Goal: Find specific page/section: Find specific page/section

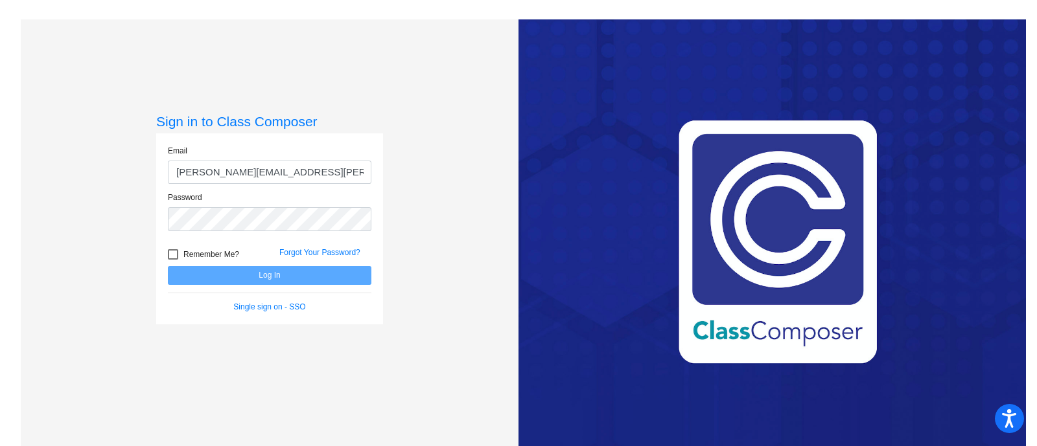
type input "[PERSON_NAME][EMAIL_ADDRESS][PERSON_NAME][DOMAIN_NAME]"
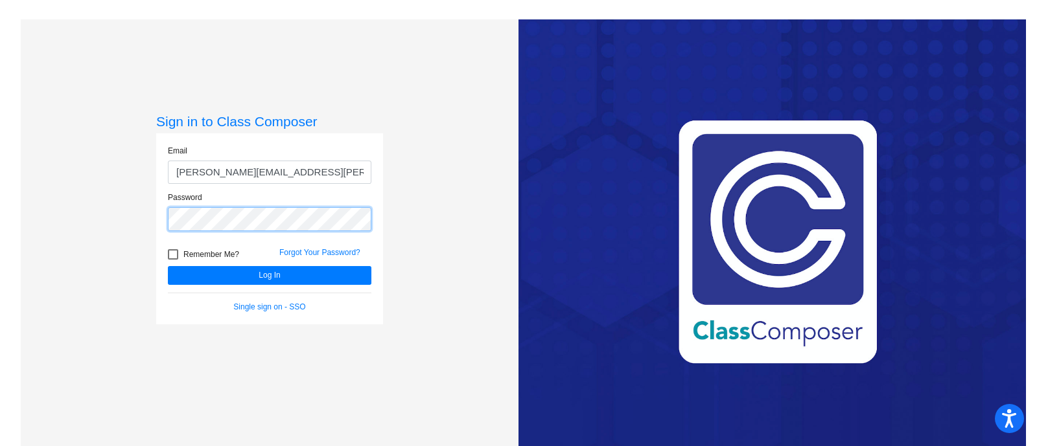
click at [168, 266] on button "Log In" at bounding box center [269, 275] width 203 height 19
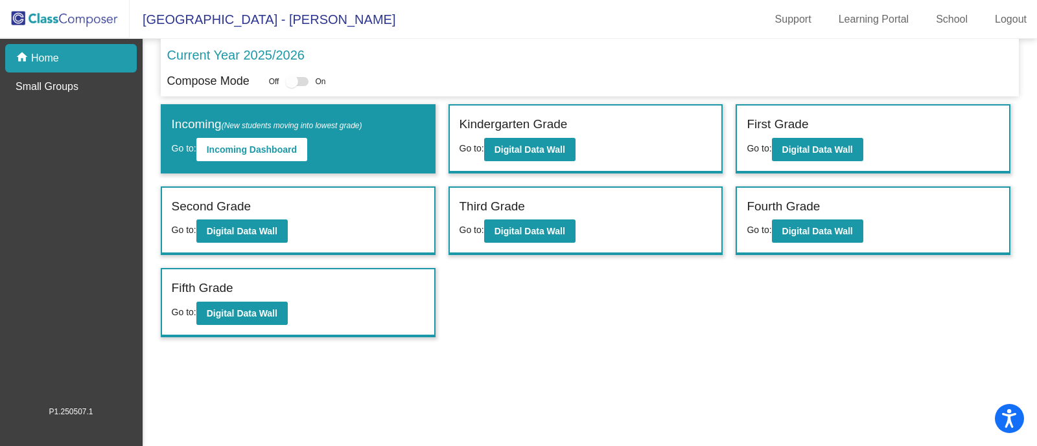
click at [878, 200] on div "Fourth Grade" at bounding box center [872, 209] width 253 height 23
click at [822, 227] on b "Digital Data Wall" at bounding box center [817, 231] width 71 height 10
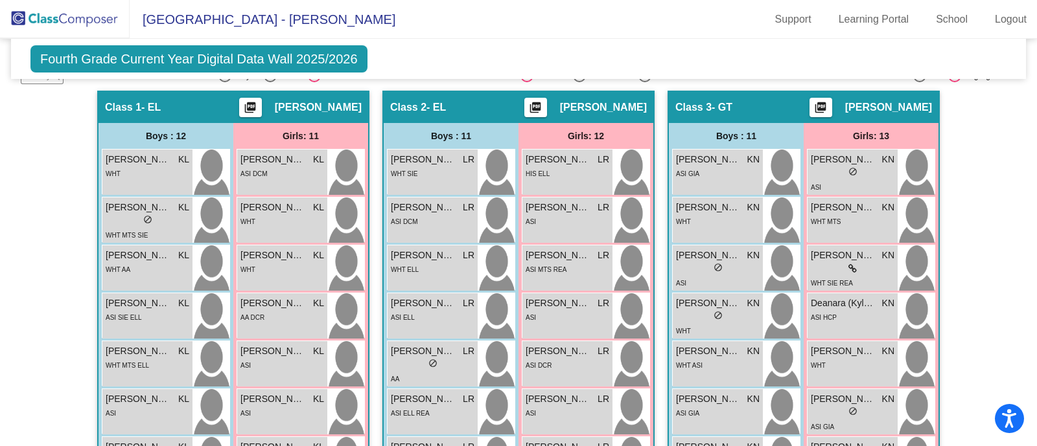
scroll to position [330, 0]
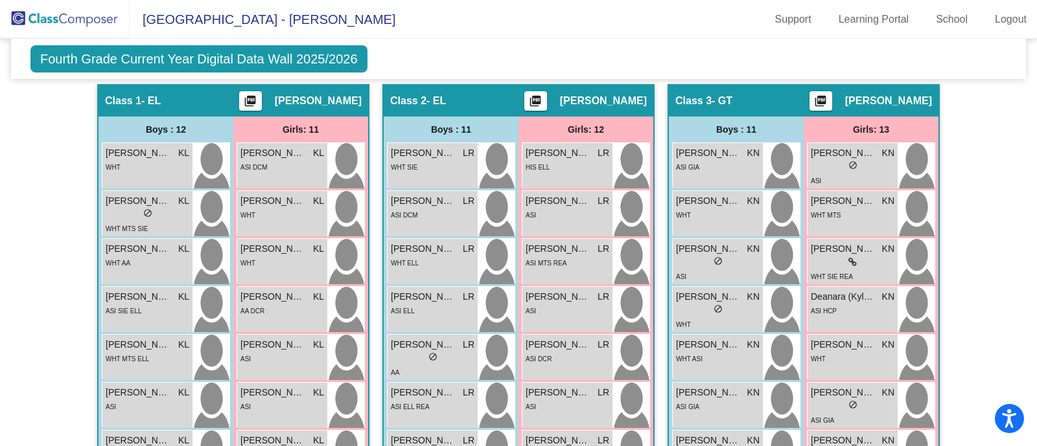
drag, startPoint x: 1024, startPoint y: 192, endPoint x: 1026, endPoint y: 227, distance: 35.0
click at [1026, 227] on mat-sidenav-content "Fourth Grade Current Year Digital Data Wall 2025/2026 Add, Move, or Retain Stud…" at bounding box center [518, 243] width 1037 height 408
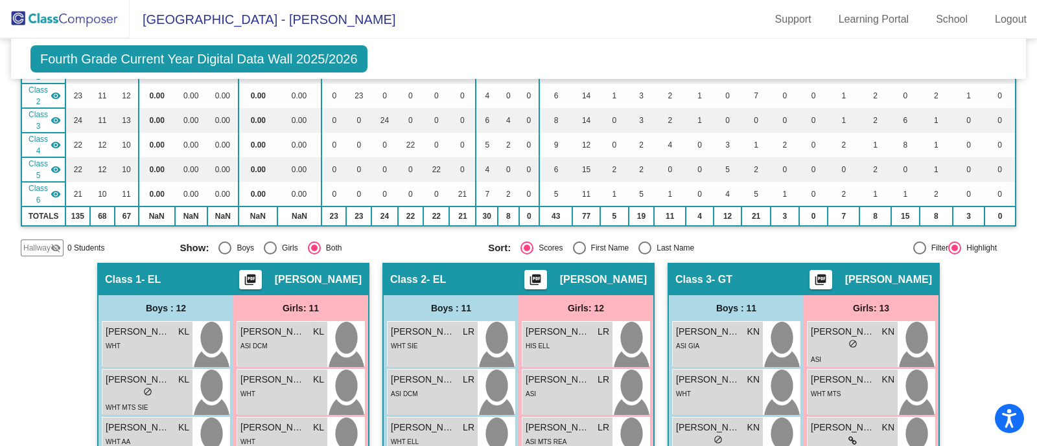
scroll to position [0, 0]
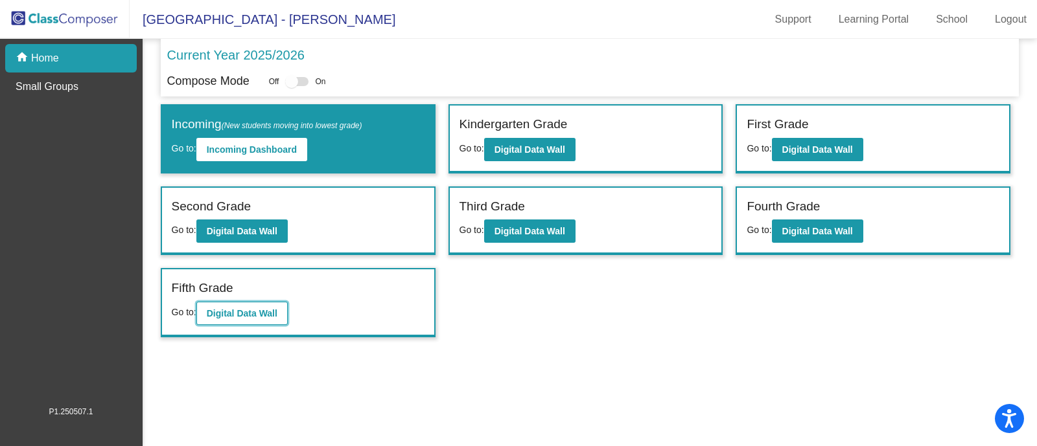
click at [265, 309] on b "Digital Data Wall" at bounding box center [242, 313] width 71 height 10
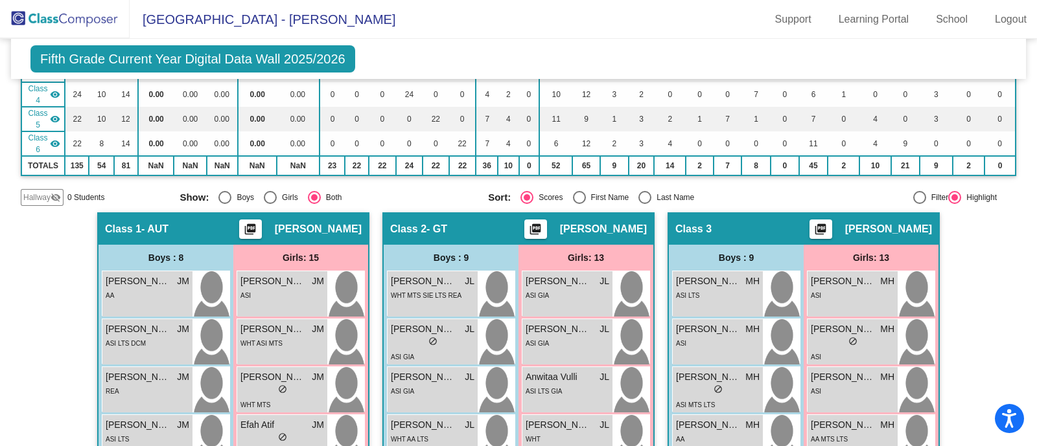
scroll to position [291, 0]
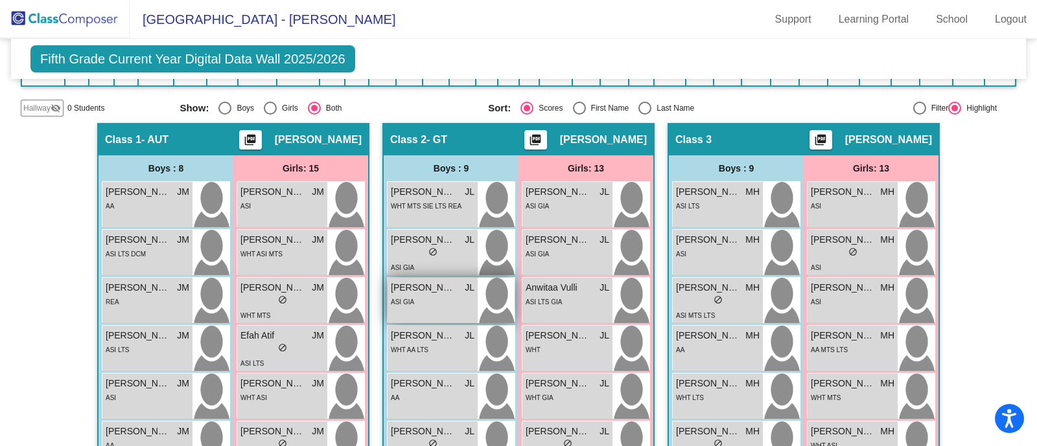
click at [461, 295] on div "ASI GIA" at bounding box center [433, 302] width 84 height 14
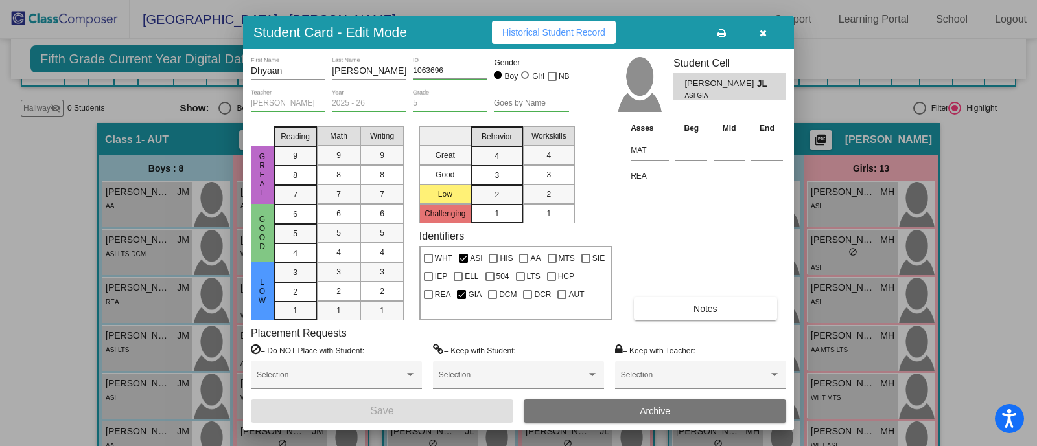
click at [982, 113] on div at bounding box center [518, 223] width 1037 height 446
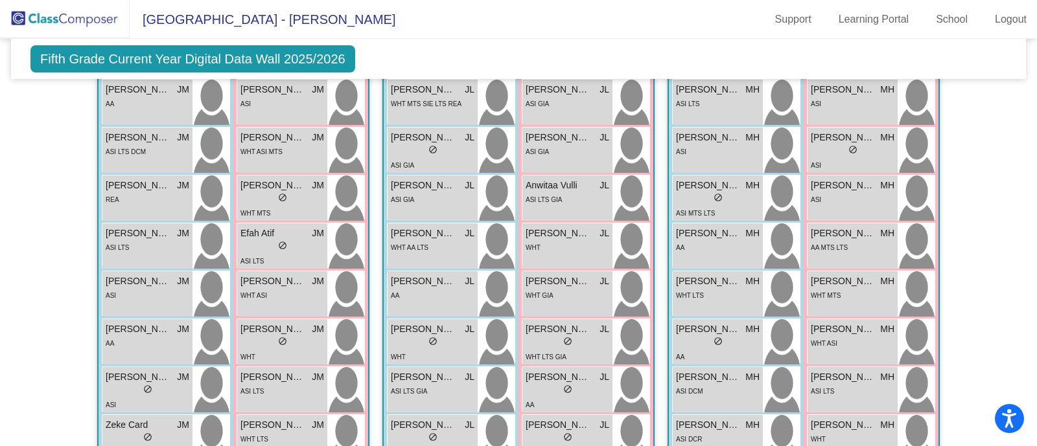
scroll to position [411, 0]
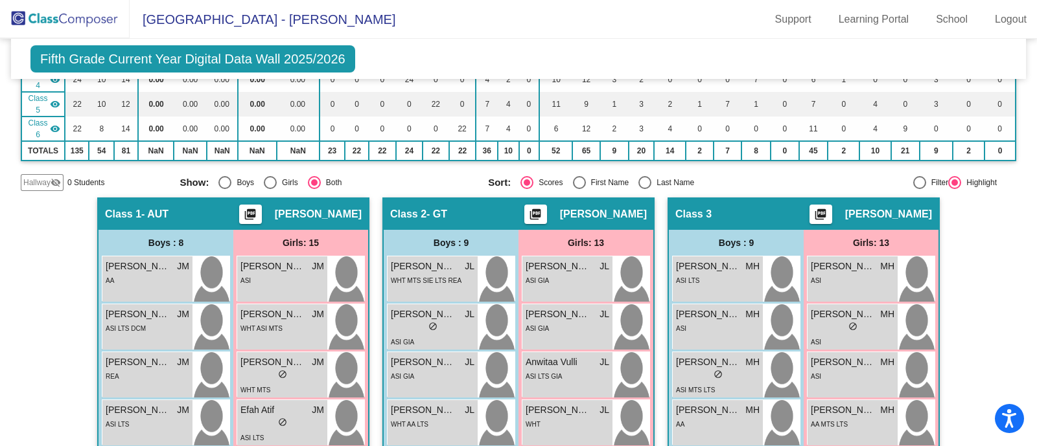
scroll to position [249, 0]
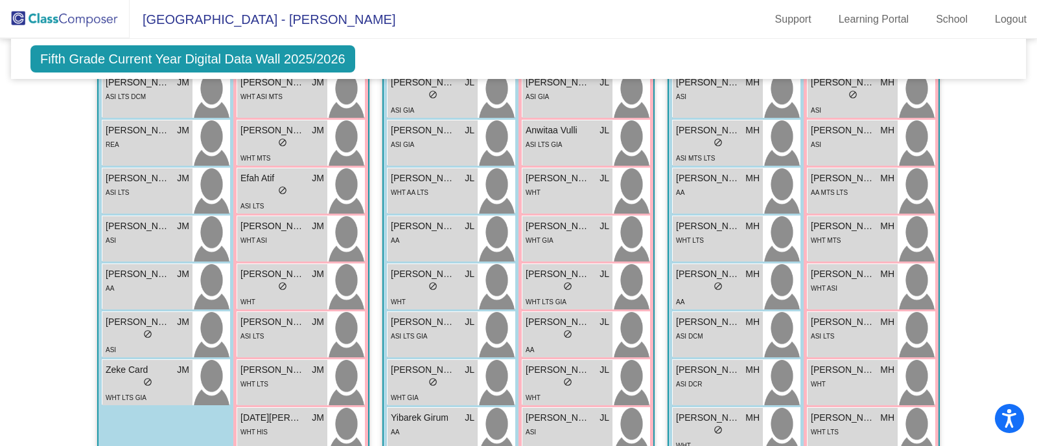
scroll to position [476, 0]
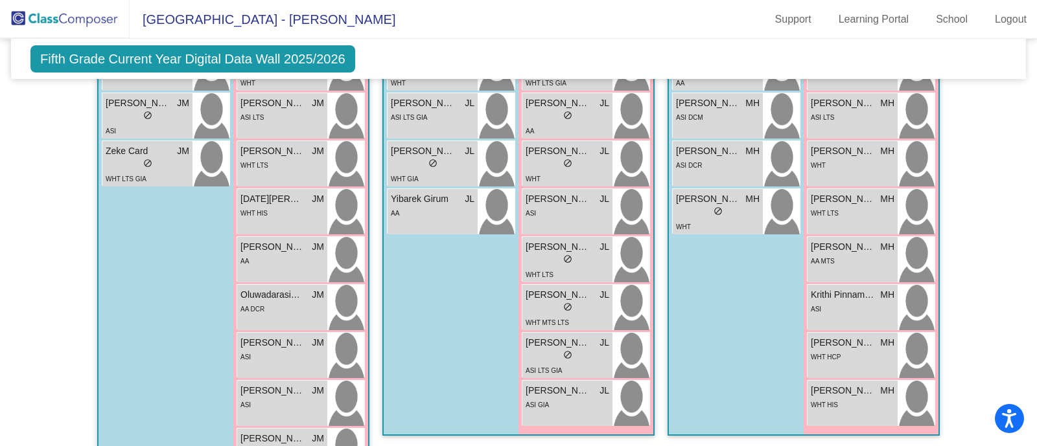
scroll to position [670, 0]
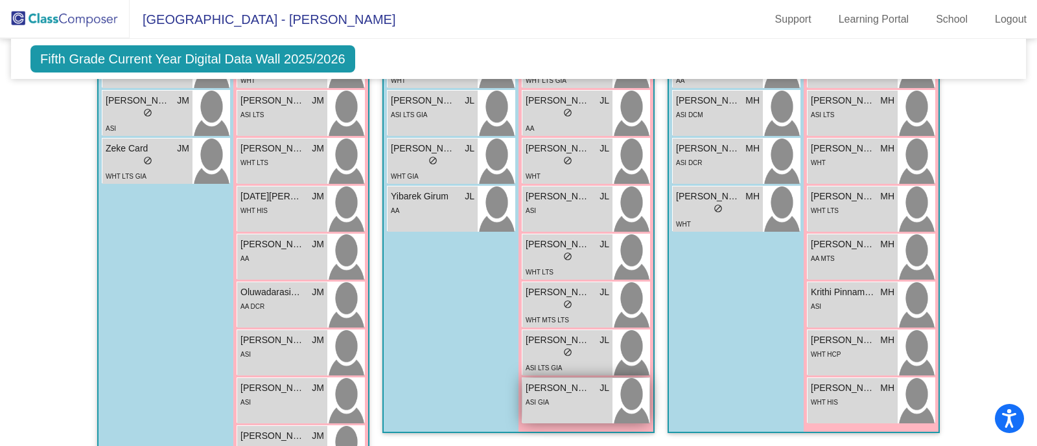
click at [550, 395] on div "ASI GIA" at bounding box center [567, 402] width 84 height 14
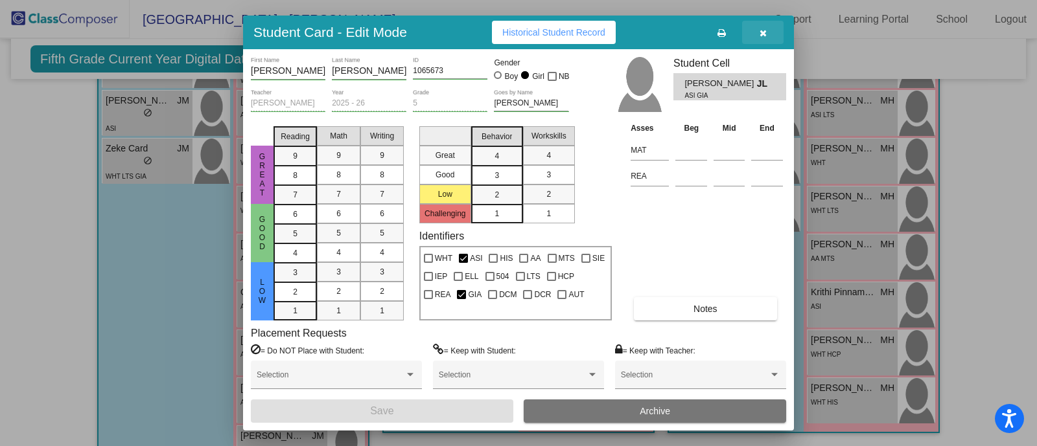
click at [770, 30] on button "button" at bounding box center [762, 32] width 41 height 23
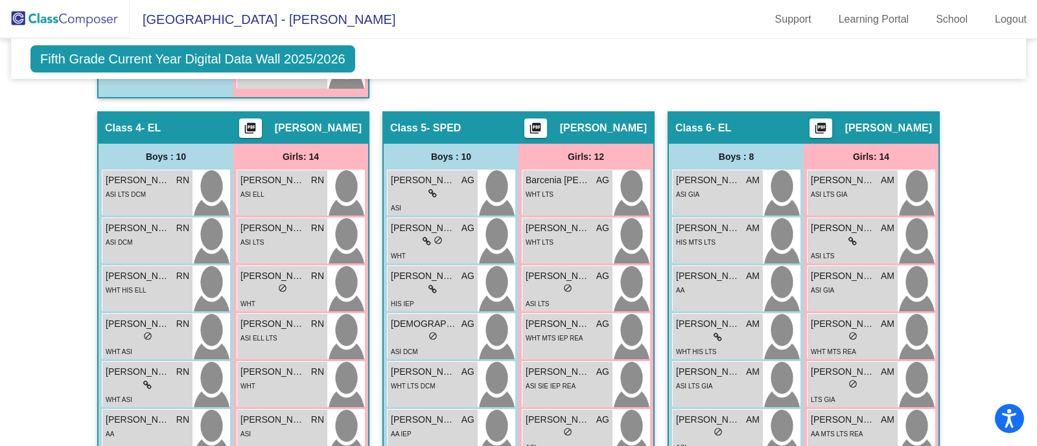
scroll to position [1133, 0]
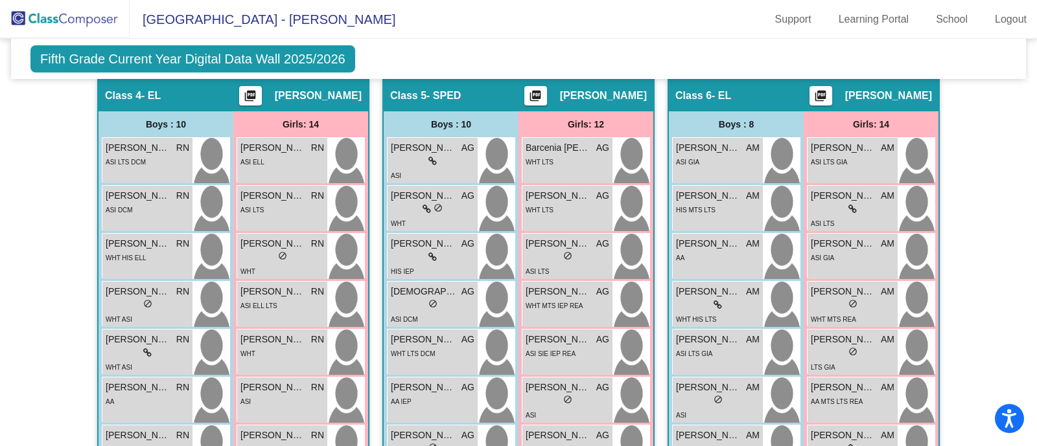
click at [973, 300] on div "Hallway - Hallway Class picture_as_pdf Add Student First Name Last Name Student…" at bounding box center [518, 55] width 995 height 1548
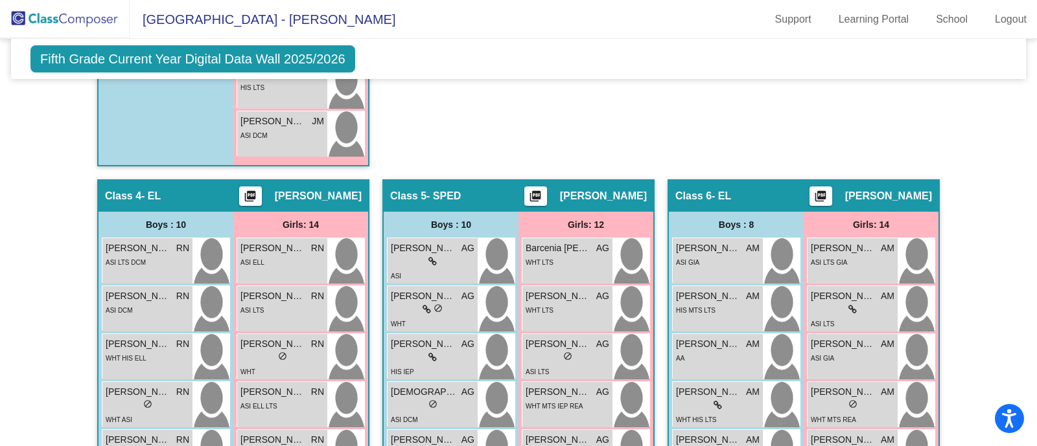
scroll to position [1036, 0]
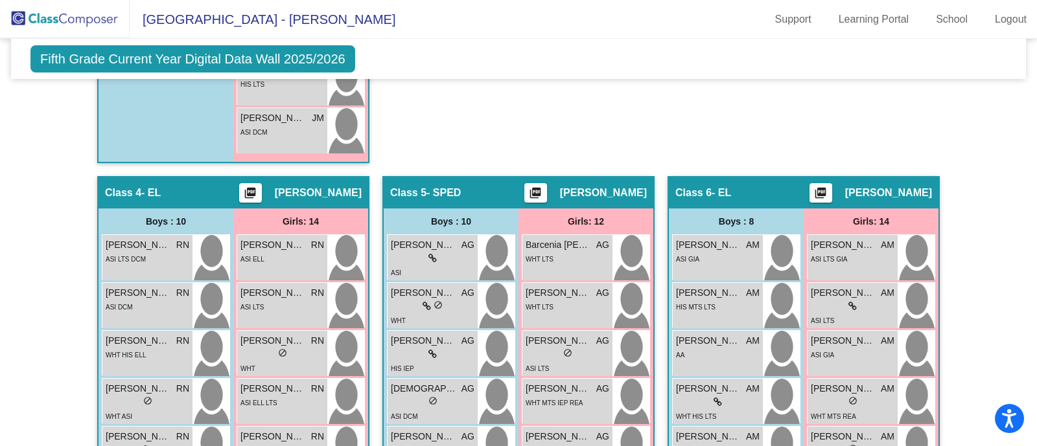
click at [961, 339] on div "Hallway - Hallway Class picture_as_pdf Add Student First Name Last Name Student…" at bounding box center [518, 152] width 995 height 1548
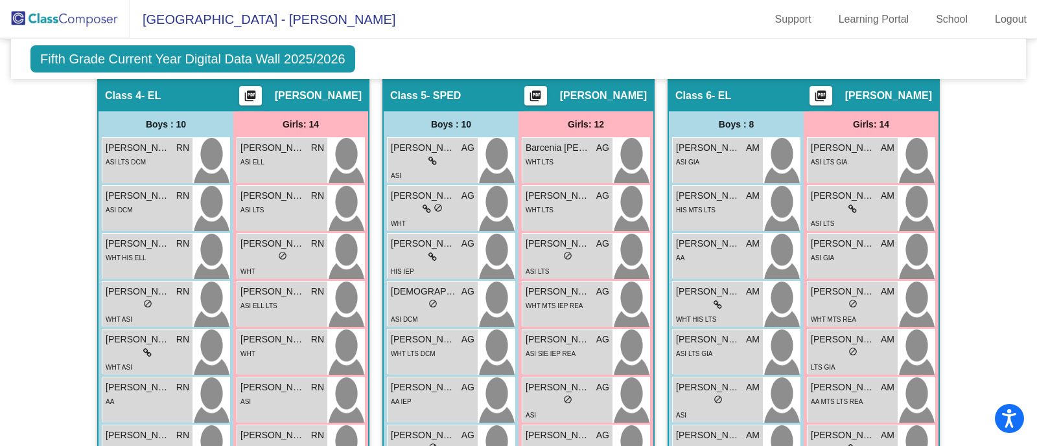
scroll to position [1165, 0]
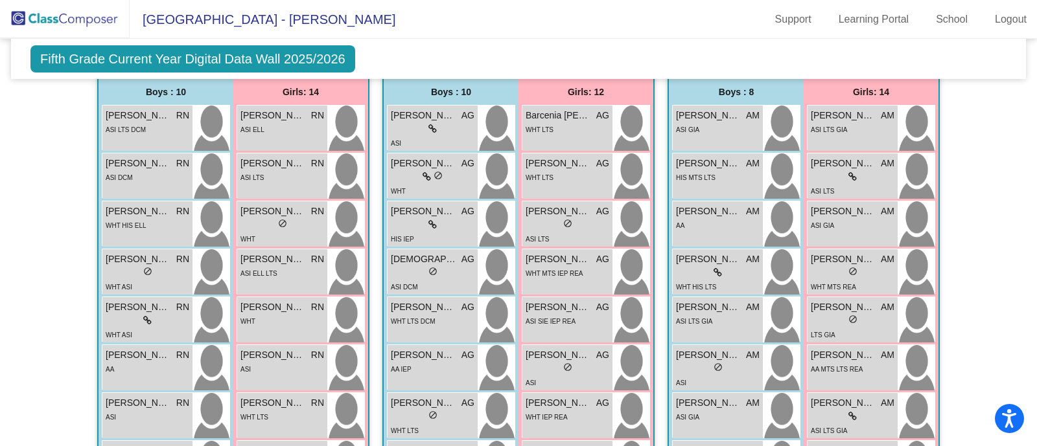
click at [959, 260] on div "Hallway - Hallway Class picture_as_pdf Add Student First Name Last Name Student…" at bounding box center [518, 22] width 995 height 1548
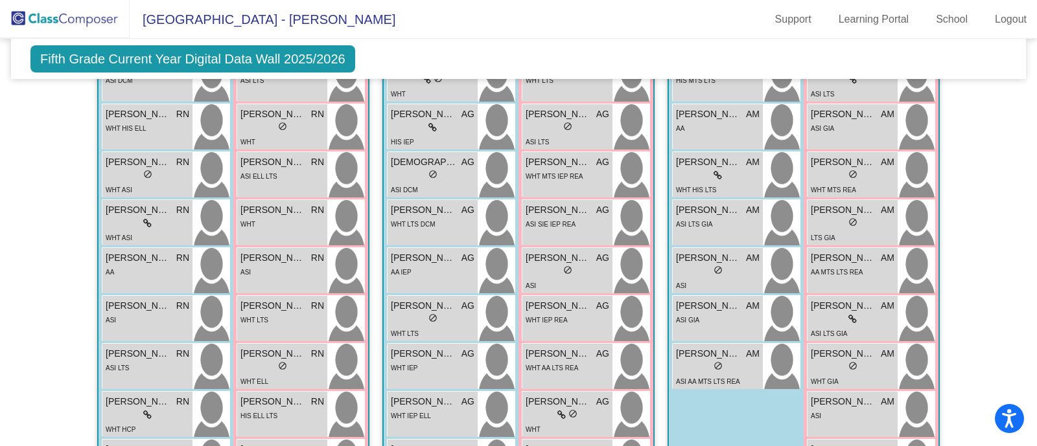
scroll to position [1295, 0]
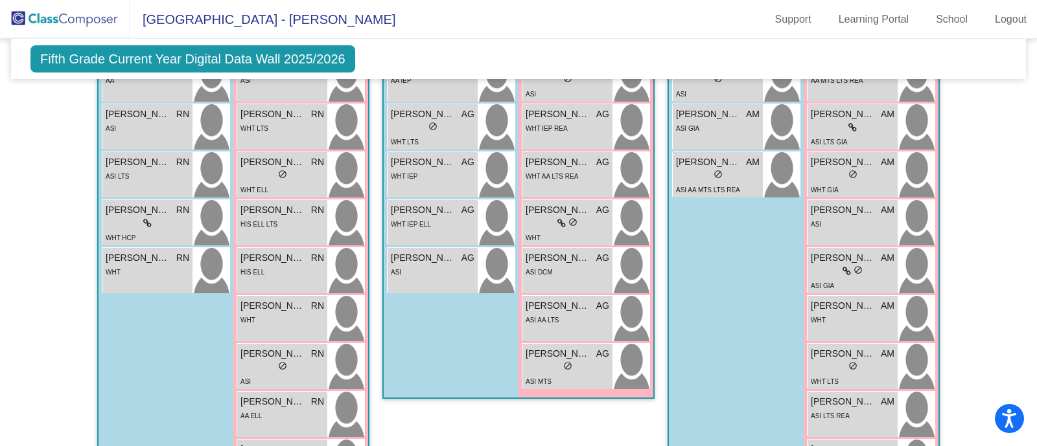
scroll to position [1458, 0]
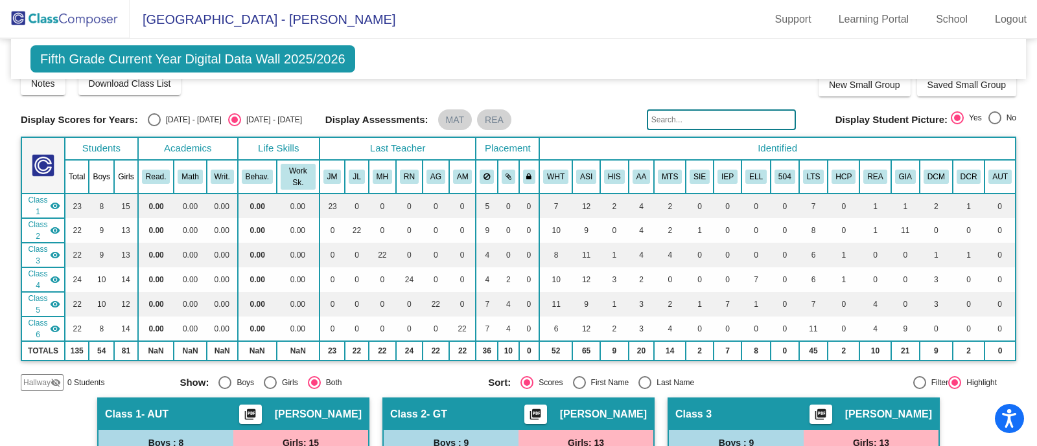
scroll to position [0, 0]
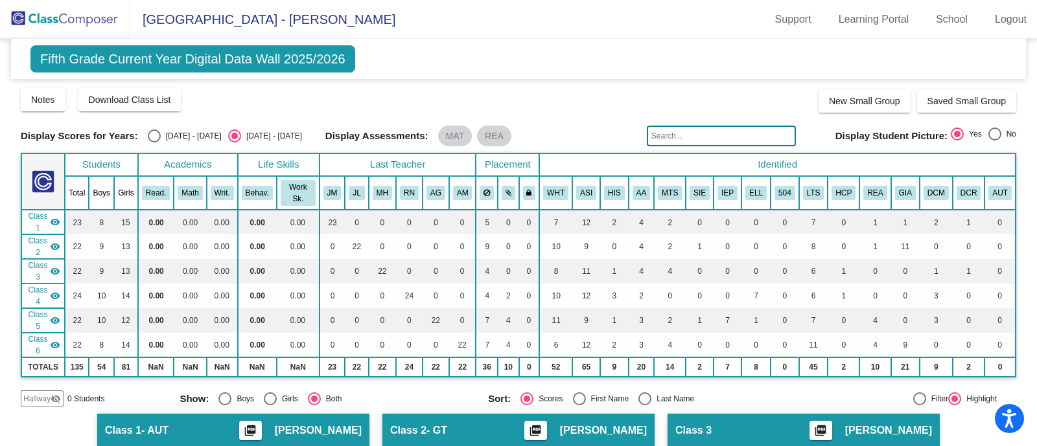
click at [647, 134] on input "text" at bounding box center [721, 136] width 149 height 21
type input "[PERSON_NAME]"
click at [711, 141] on input "[PERSON_NAME]" at bounding box center [721, 136] width 149 height 21
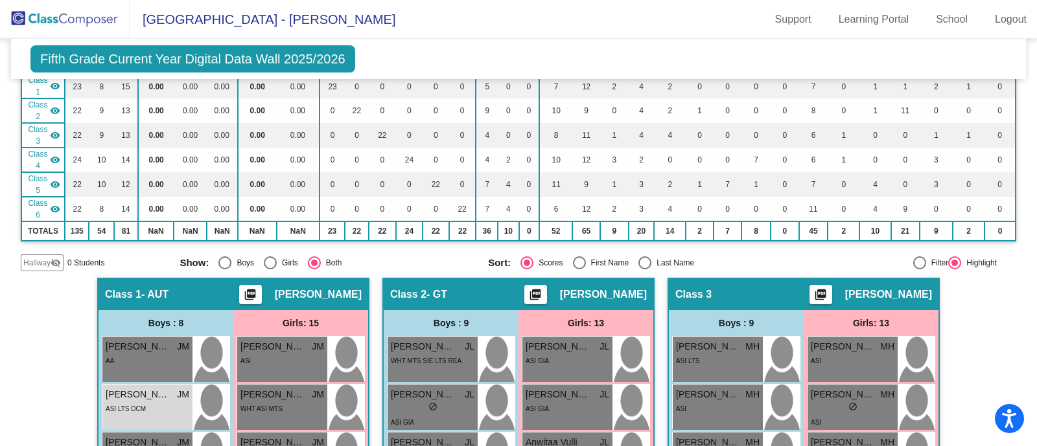
scroll to position [139, 0]
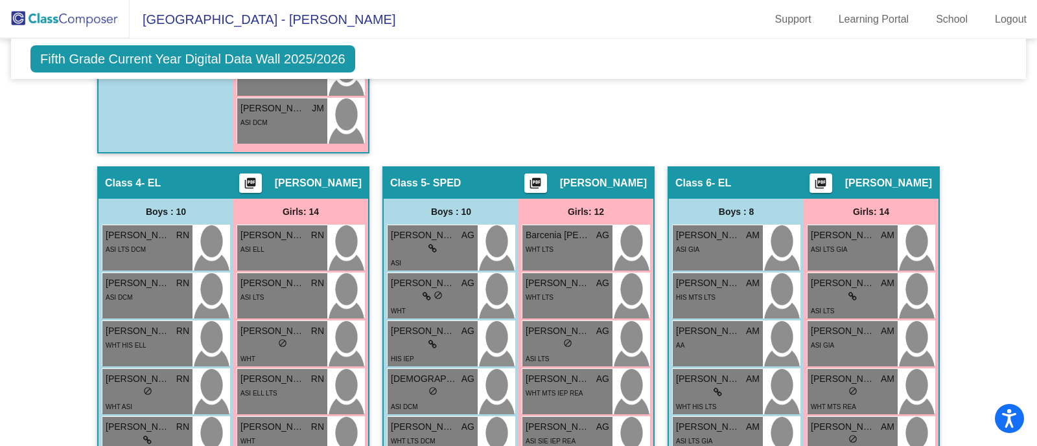
scroll to position [0, 0]
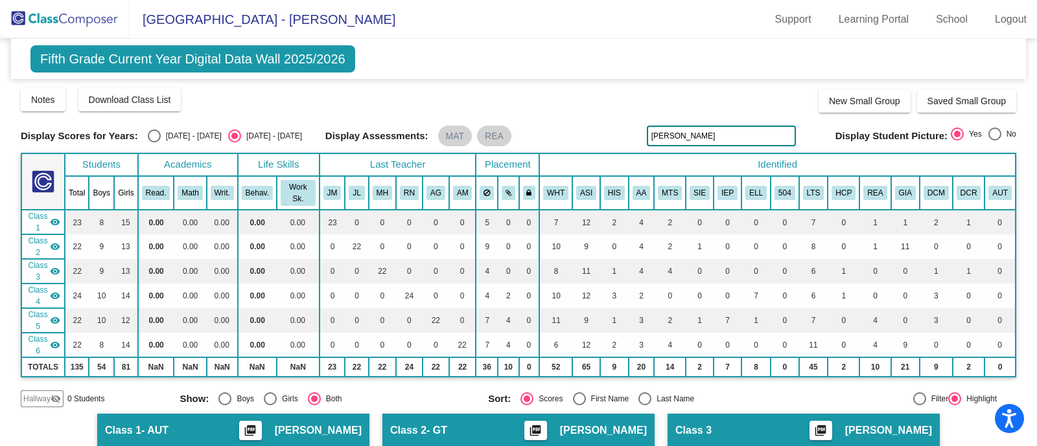
click at [733, 133] on input "[PERSON_NAME]" at bounding box center [721, 136] width 149 height 21
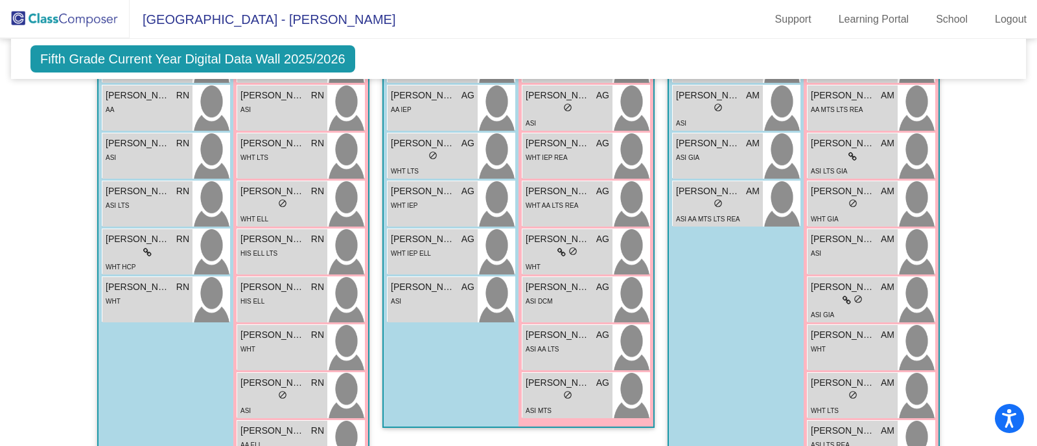
scroll to position [1068, 0]
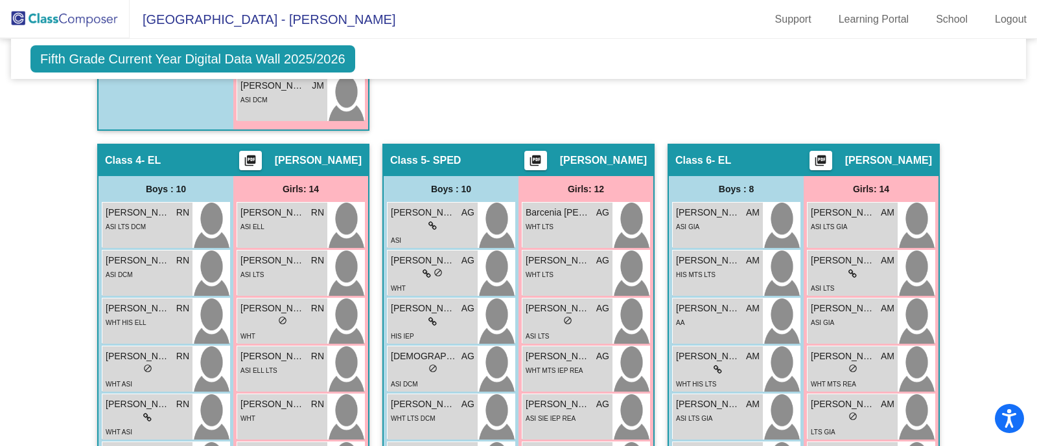
click at [975, 157] on div "Hallway - Hallway Class picture_as_pdf Add Student First Name Last Name Student…" at bounding box center [518, 120] width 995 height 1548
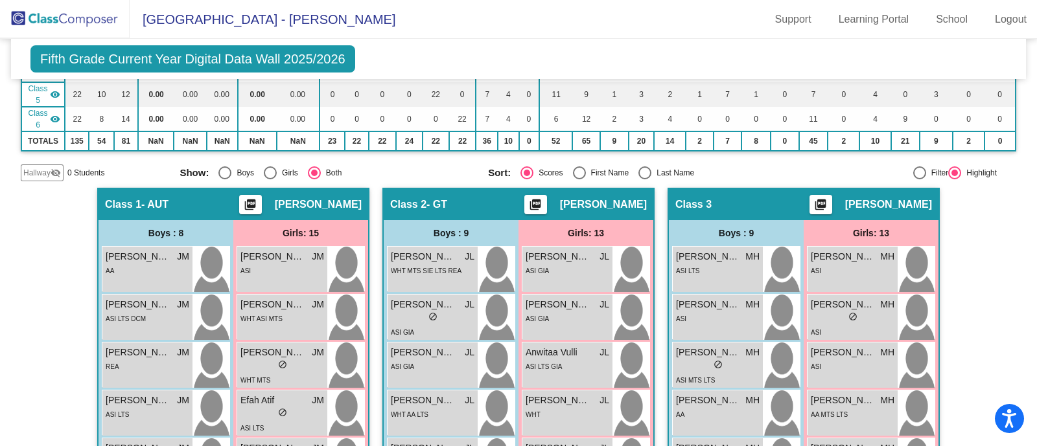
scroll to position [209, 0]
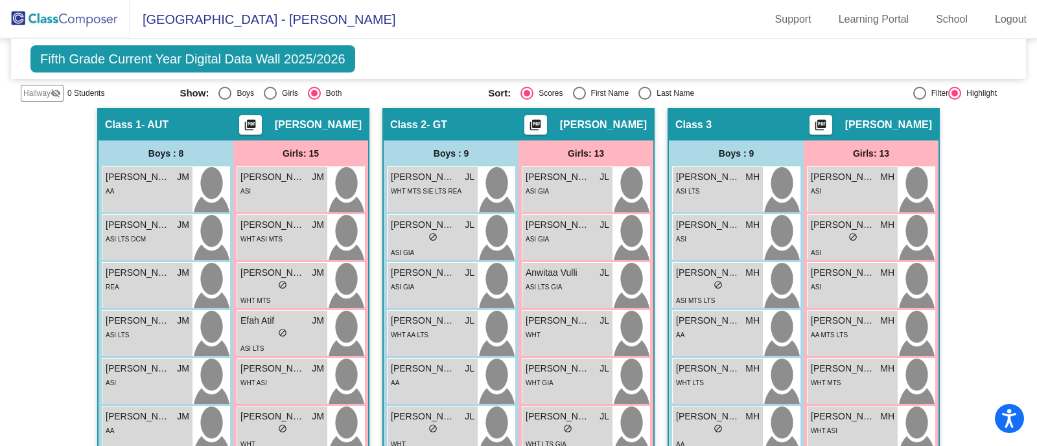
scroll to position [0, 0]
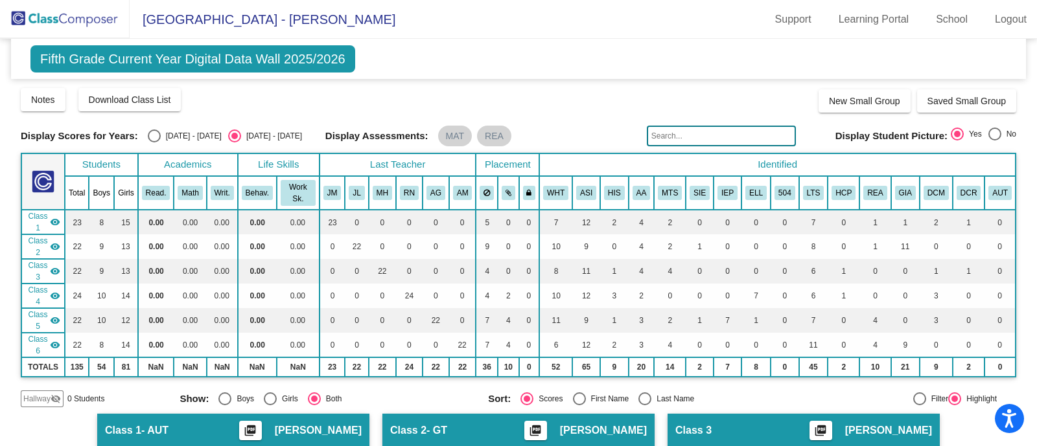
click at [656, 141] on input "text" at bounding box center [721, 136] width 149 height 21
type input "soya"
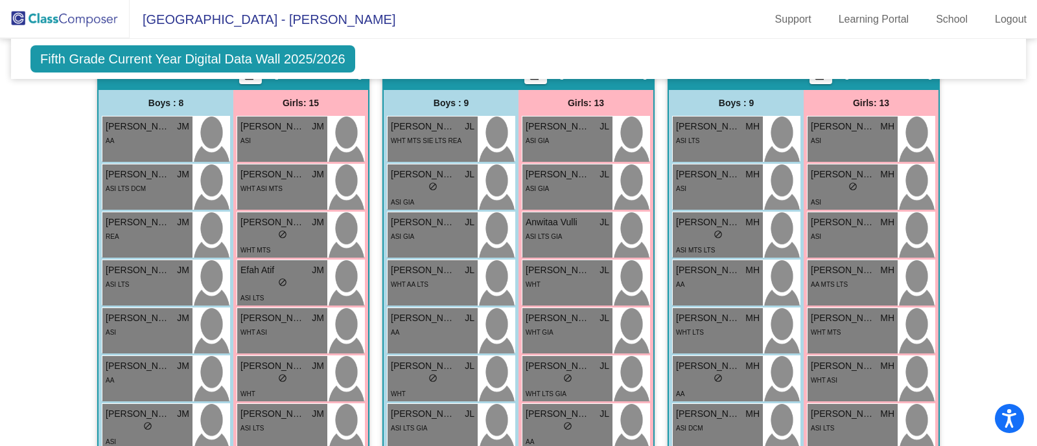
scroll to position [713, 0]
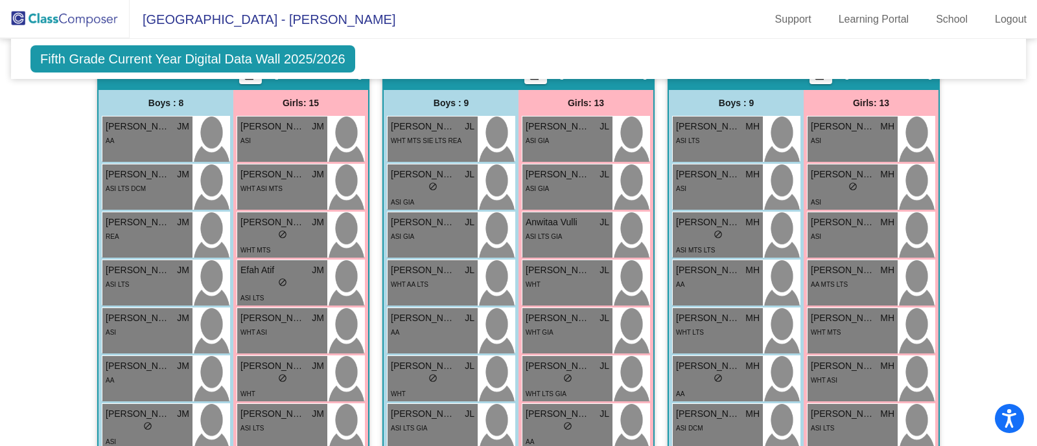
scroll to position [0, 0]
